Goal: Task Accomplishment & Management: Use online tool/utility

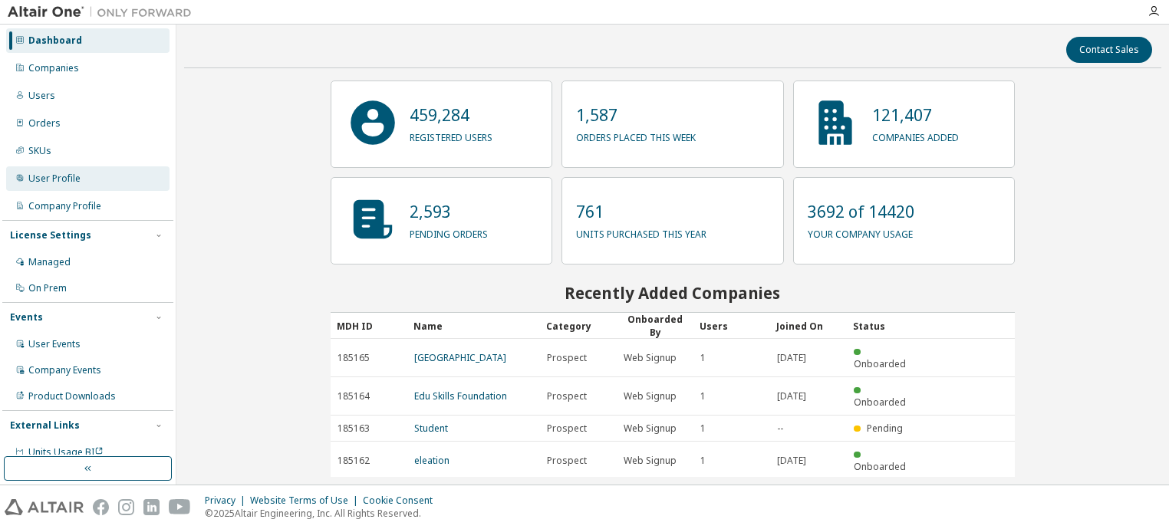
click at [43, 181] on div "User Profile" at bounding box center [54, 179] width 52 height 12
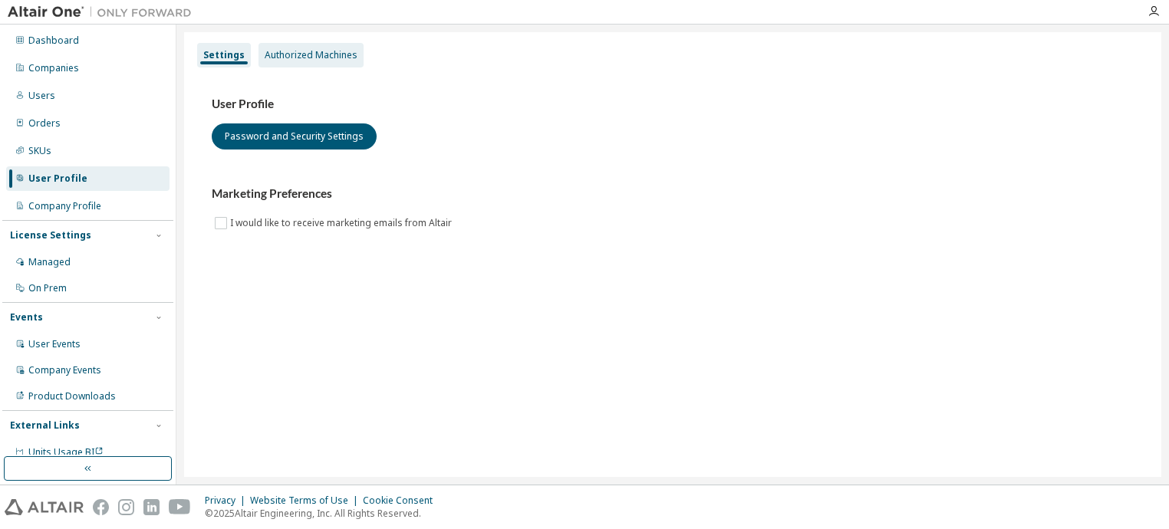
click at [297, 59] on div "Authorized Machines" at bounding box center [311, 55] width 93 height 12
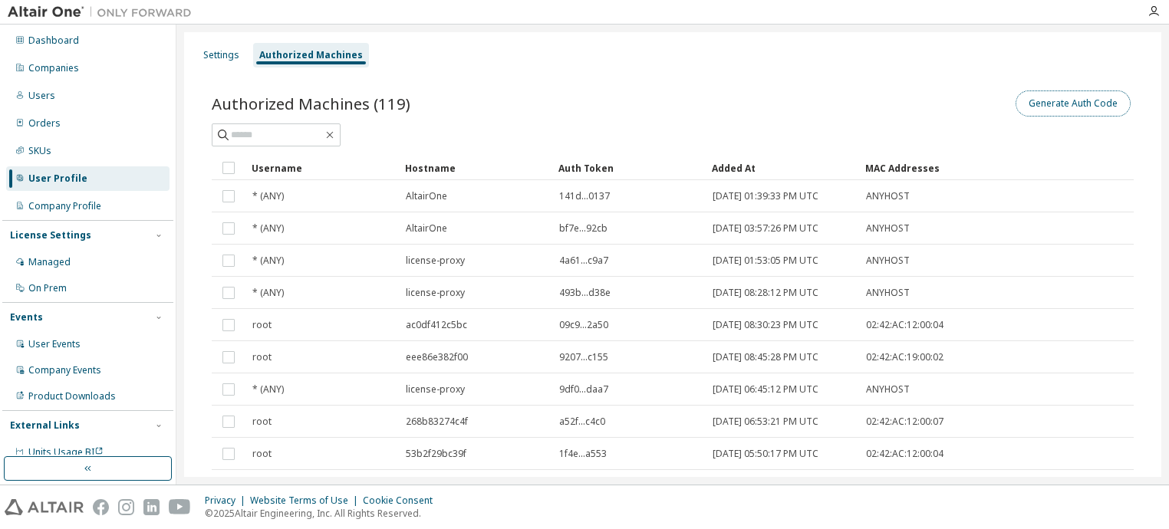
click at [1054, 103] on button "Generate Auth Code" at bounding box center [1073, 104] width 115 height 26
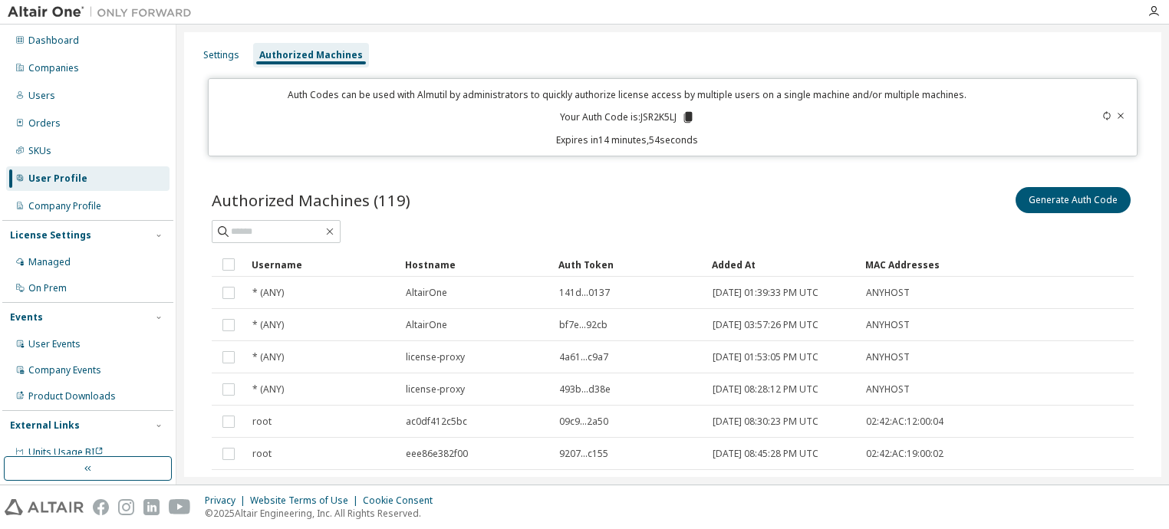
click at [689, 116] on icon at bounding box center [688, 117] width 8 height 11
click at [948, 508] on div "Privacy Website Terms of Use Cookie Consent © 2025 Altair Engineering, Inc. All…" at bounding box center [584, 508] width 1169 height 44
click at [630, 111] on p "Your Auth Code is: JSR2K5LJ" at bounding box center [627, 118] width 135 height 14
click at [687, 115] on icon at bounding box center [688, 117] width 8 height 11
click at [638, 140] on div "Auth Code copied to clipboard" at bounding box center [624, 140] width 136 height 15
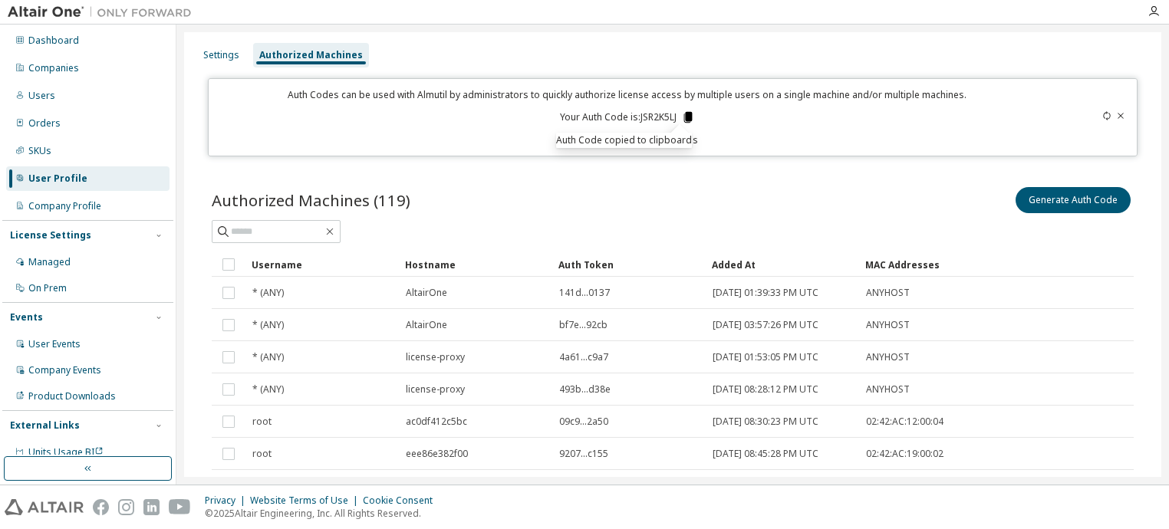
click at [688, 111] on icon at bounding box center [688, 118] width 14 height 14
